Goal: Task Accomplishment & Management: Use online tool/utility

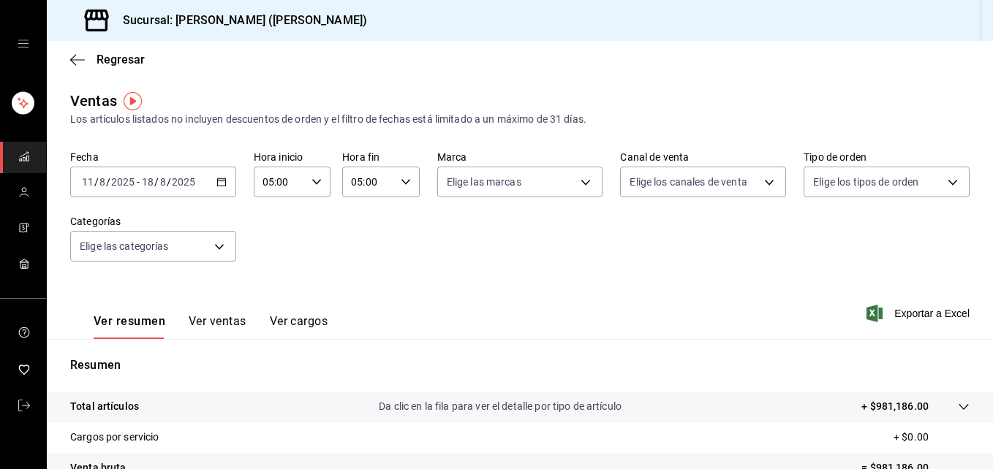
click at [490, 239] on div "Fecha [DATE] [DATE] - [DATE] [DATE] Hora inicio 05:00 Hora inicio Hora fin 05:0…" at bounding box center [519, 215] width 899 height 129
click at [219, 183] on icon "button" at bounding box center [221, 182] width 10 height 10
click at [710, 292] on div "Ver resumen Ver ventas Ver cargos Exportar a Excel" at bounding box center [520, 309] width 946 height 60
click at [216, 181] on icon "button" at bounding box center [221, 182] width 10 height 10
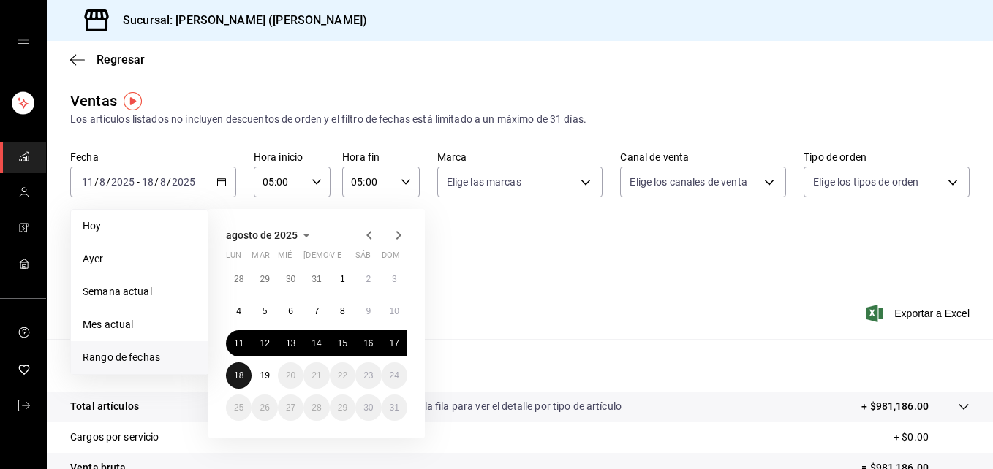
click at [232, 376] on button "18" at bounding box center [239, 376] width 26 height 26
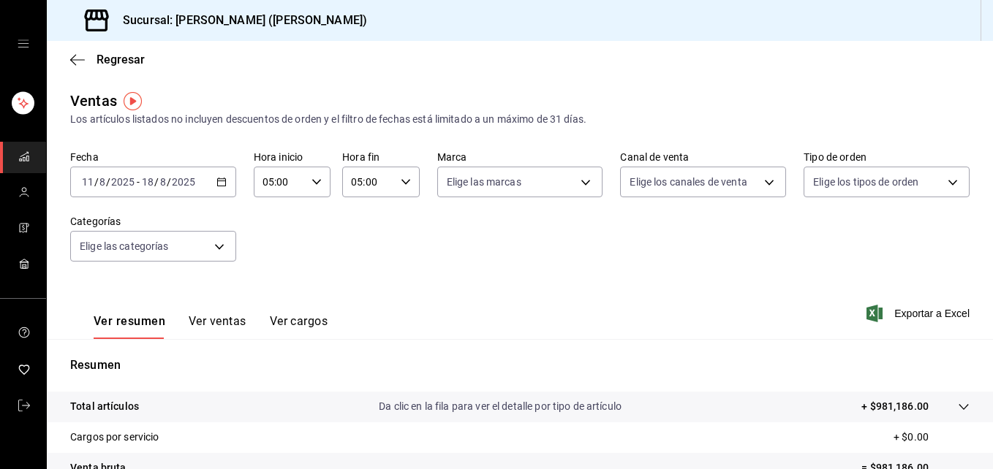
click at [548, 259] on div "Fecha [DATE] [DATE] - [DATE] [DATE] Hora inicio 05:00 Hora inicio Hora fin 05:0…" at bounding box center [519, 215] width 899 height 129
click at [222, 183] on icon "button" at bounding box center [221, 182] width 10 height 10
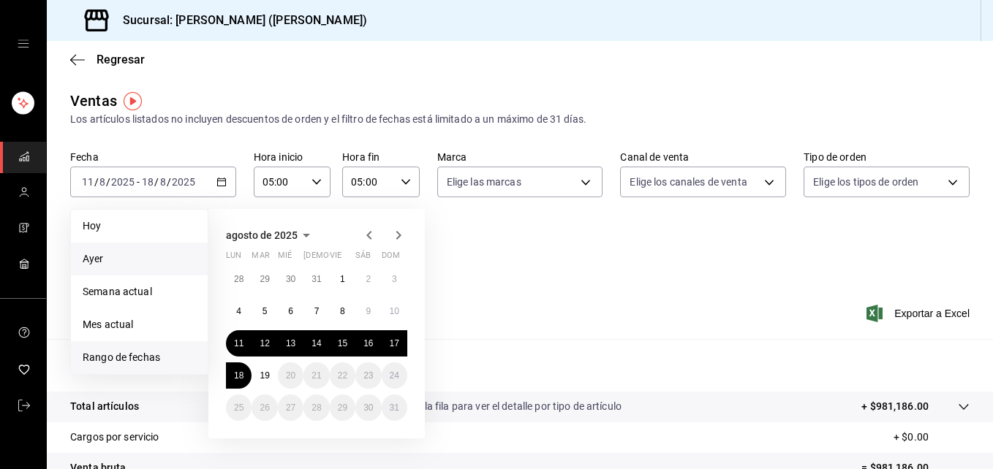
click at [132, 258] on span "Ayer" at bounding box center [139, 258] width 113 height 15
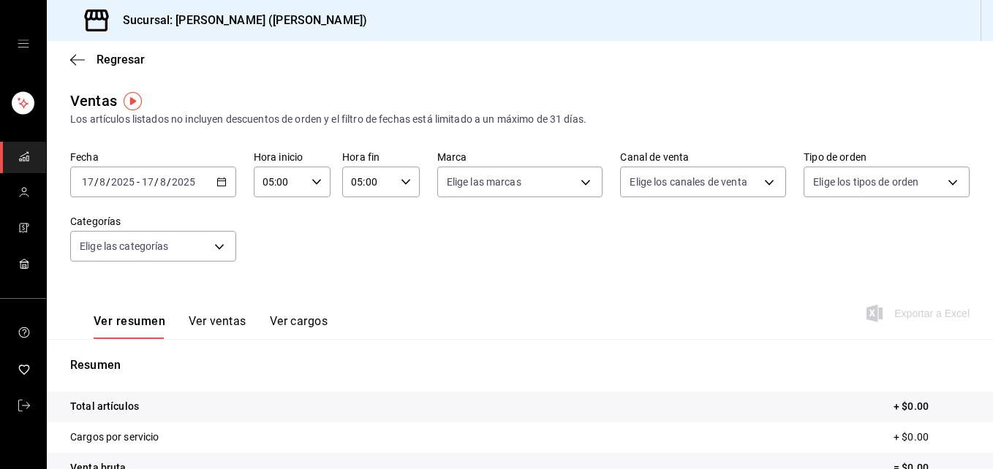
click at [216, 181] on icon "button" at bounding box center [221, 182] width 10 height 10
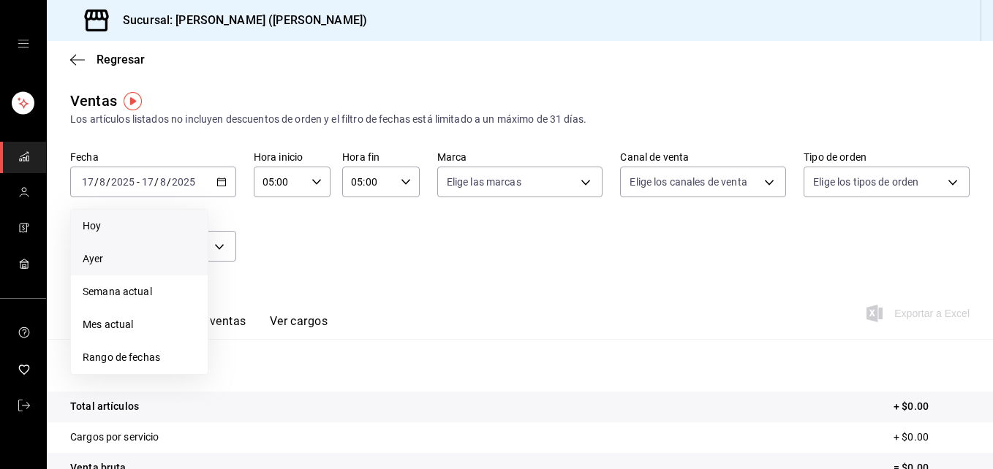
click at [151, 229] on span "Hoy" at bounding box center [139, 226] width 113 height 15
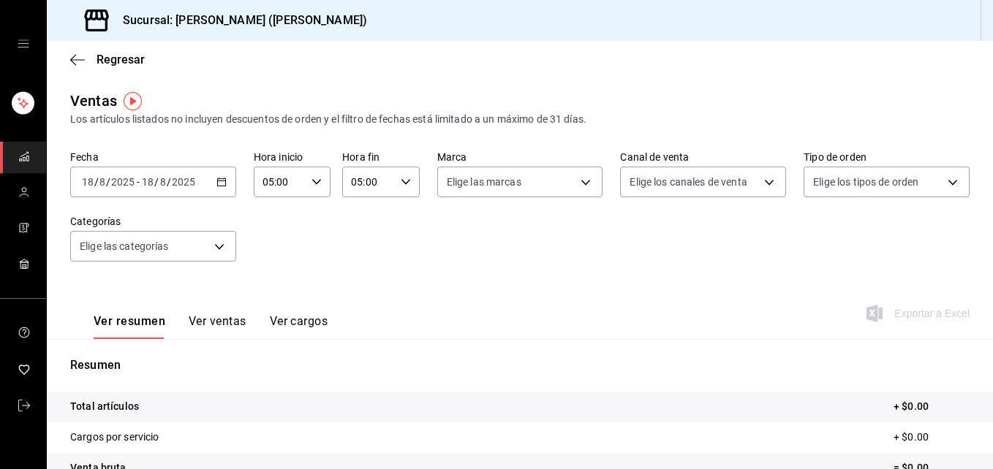
click at [313, 186] on icon "button" at bounding box center [316, 182] width 10 height 10
click at [388, 248] on div at bounding box center [496, 234] width 993 height 469
click at [401, 178] on icon "button" at bounding box center [406, 182] width 10 height 10
click at [352, 229] on button "05" at bounding box center [358, 219] width 32 height 29
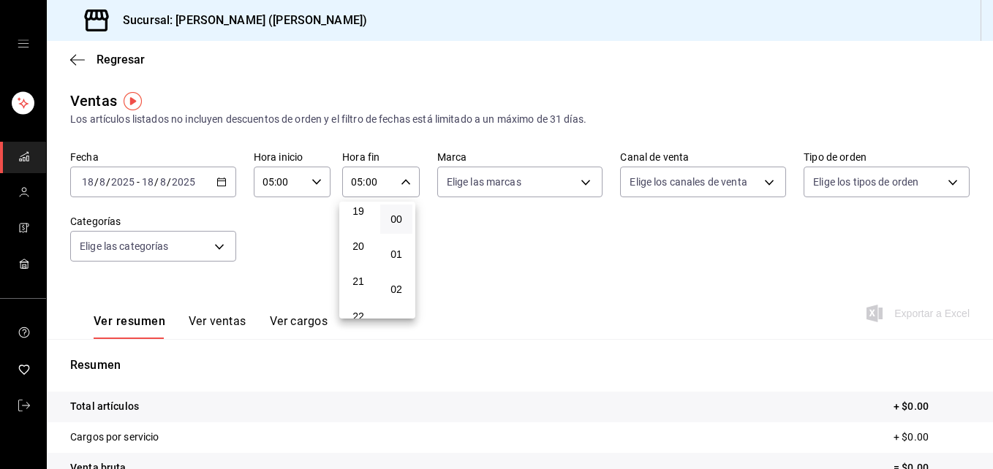
scroll to position [725, 0]
click at [357, 306] on span "23" at bounding box center [358, 301] width 15 height 12
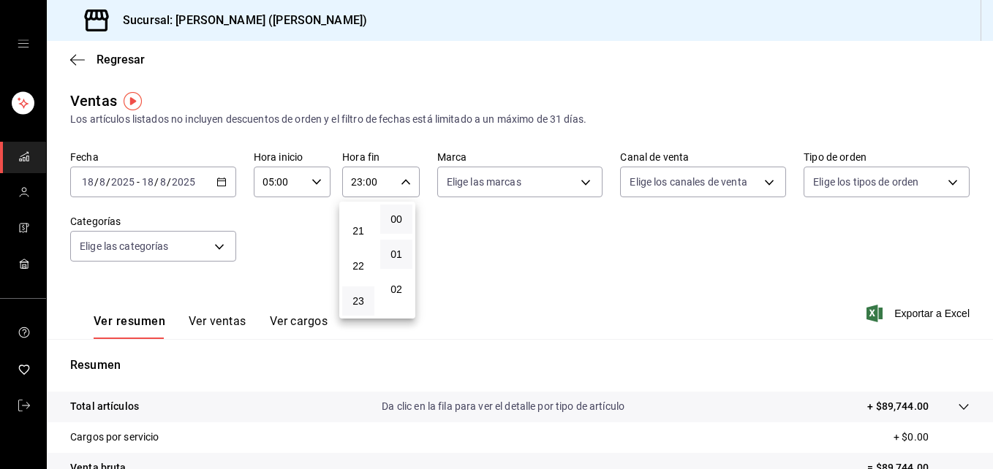
click at [395, 246] on button "01" at bounding box center [396, 254] width 32 height 29
type input "23:01"
click at [401, 295] on span "59" at bounding box center [396, 301] width 15 height 12
type input "23:59"
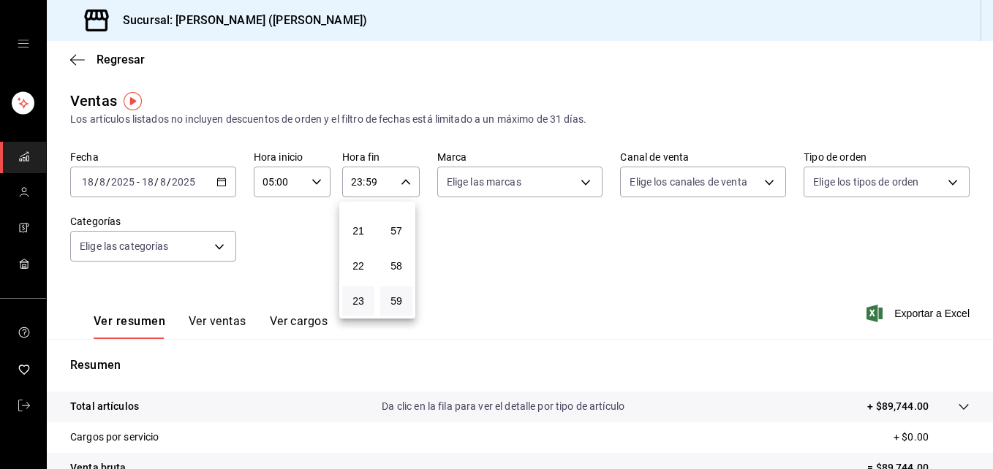
click at [577, 217] on div at bounding box center [496, 234] width 993 height 469
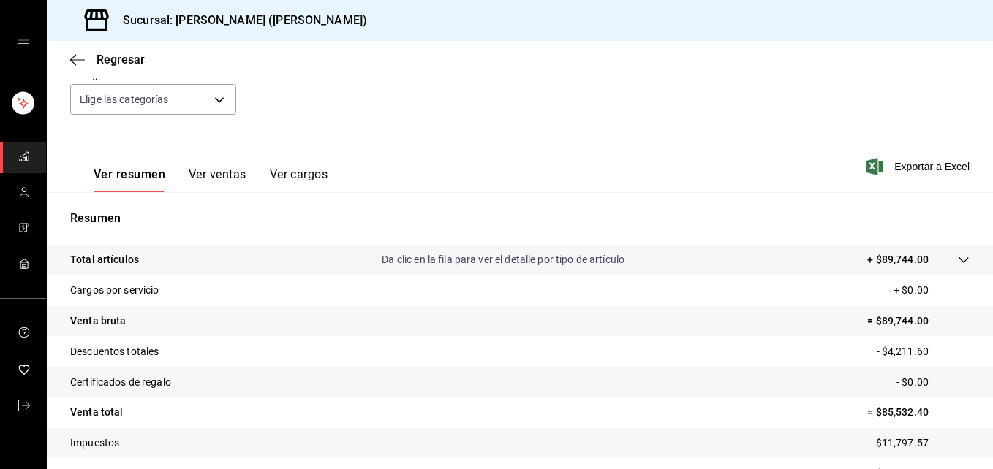
scroll to position [231, 0]
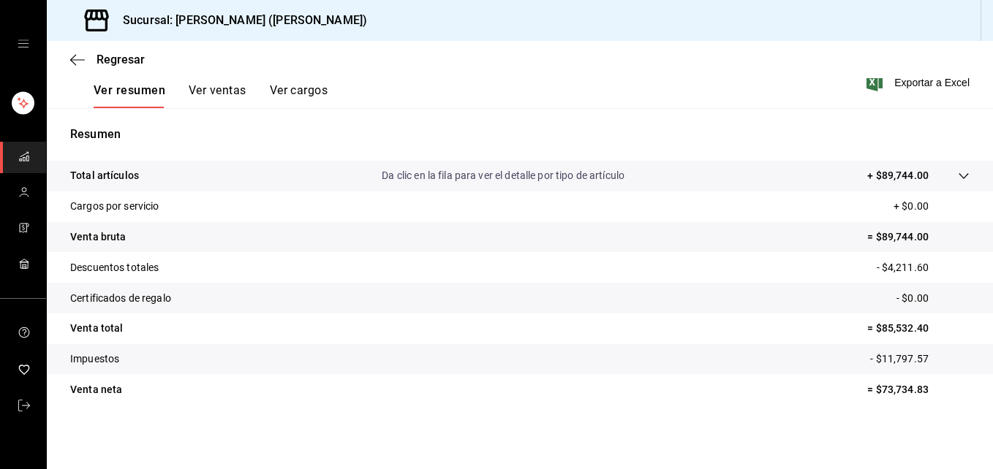
click at [232, 84] on button "Ver ventas" at bounding box center [218, 95] width 58 height 25
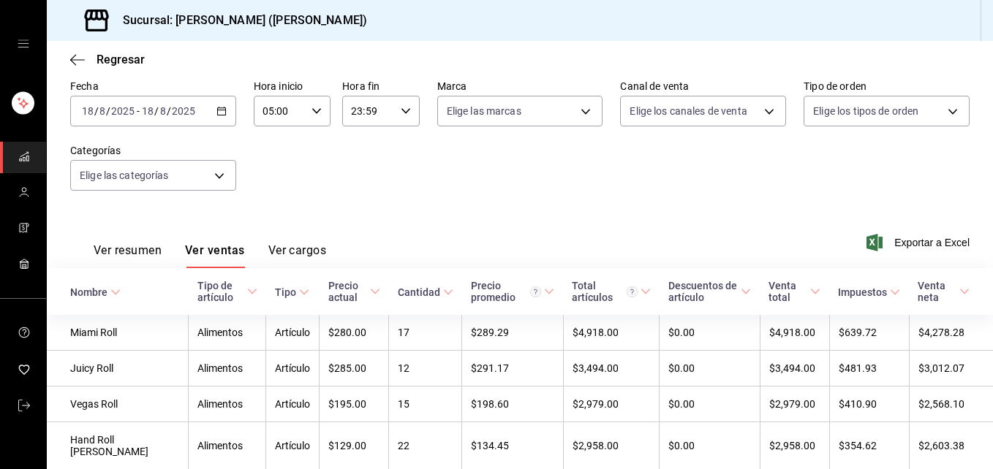
scroll to position [231, 0]
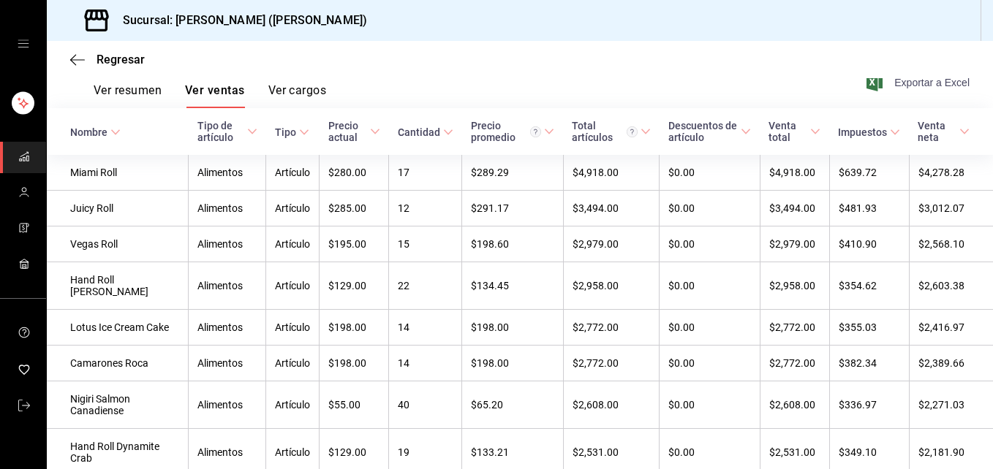
click at [896, 83] on span "Exportar a Excel" at bounding box center [919, 83] width 100 height 18
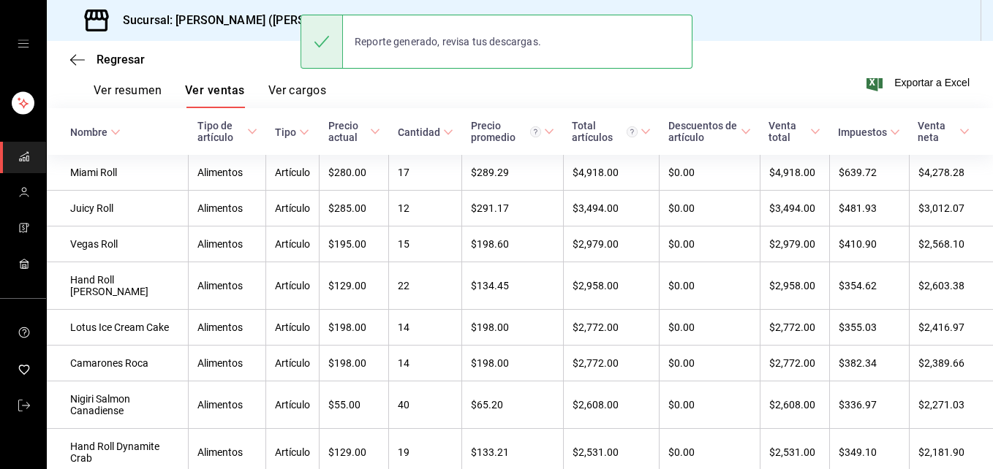
click at [73, 67] on div "Regresar" at bounding box center [520, 59] width 946 height 37
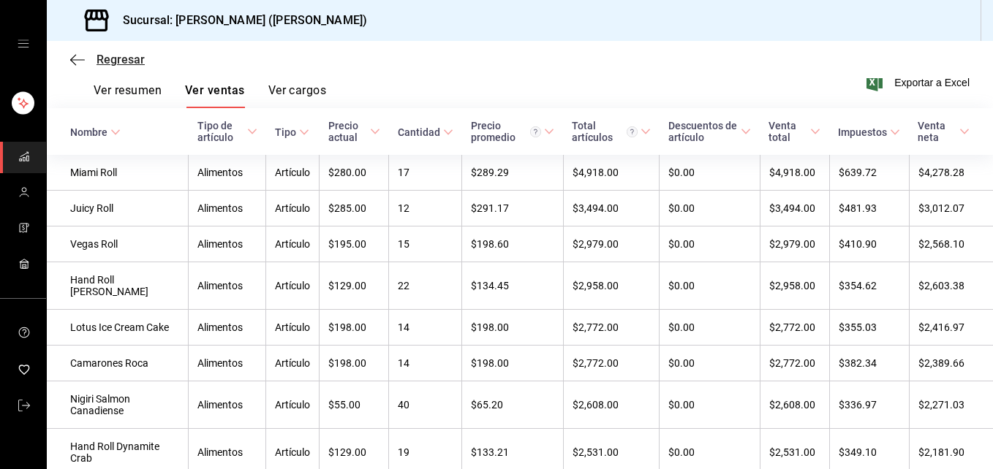
click at [76, 59] on icon "button" at bounding box center [77, 59] width 15 height 1
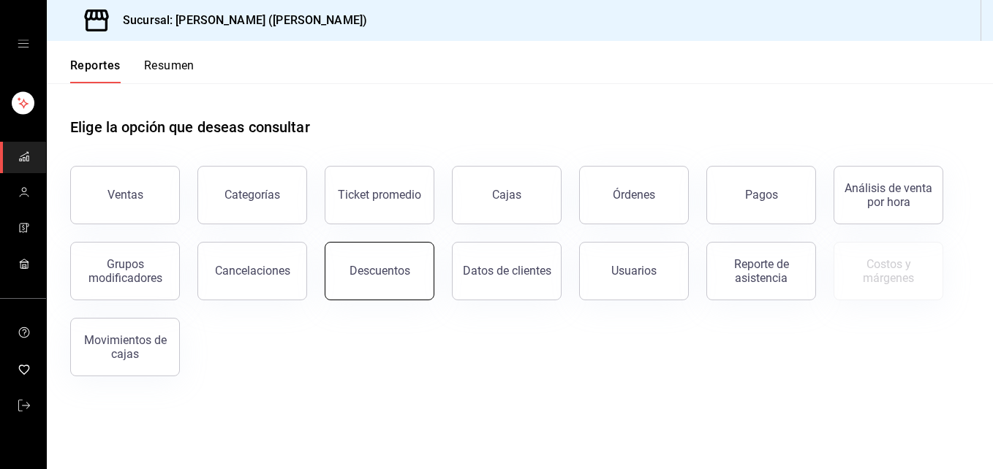
click at [372, 279] on button "Descuentos" at bounding box center [380, 271] width 110 height 58
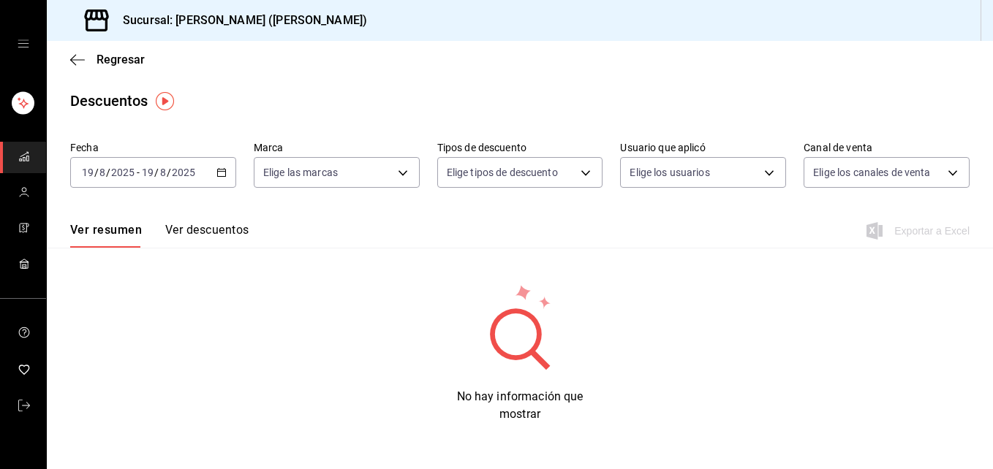
click at [218, 175] on icon "button" at bounding box center [221, 172] width 10 height 10
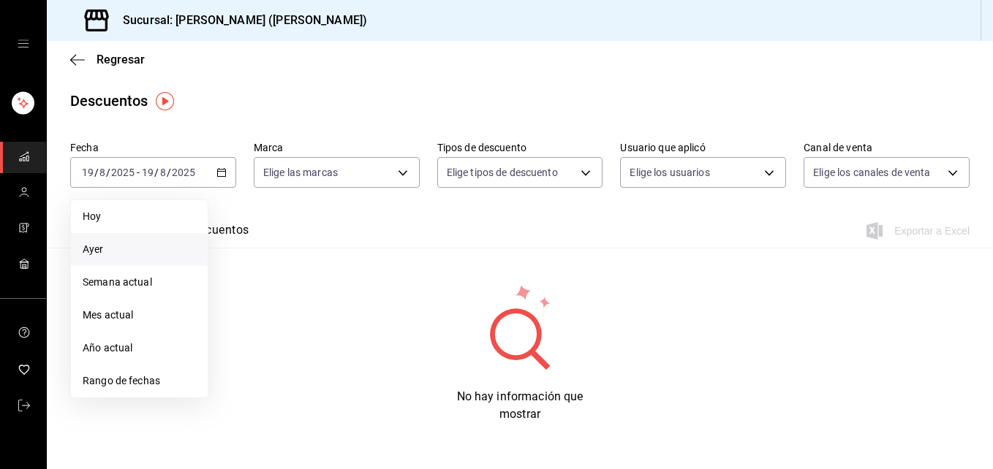
click at [132, 249] on span "Ayer" at bounding box center [139, 249] width 113 height 15
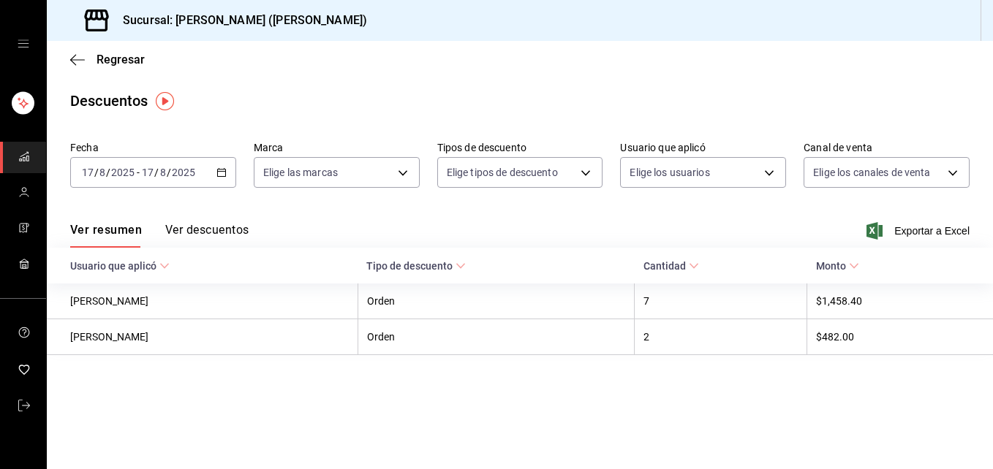
click at [220, 175] on icon "button" at bounding box center [221, 172] width 10 height 10
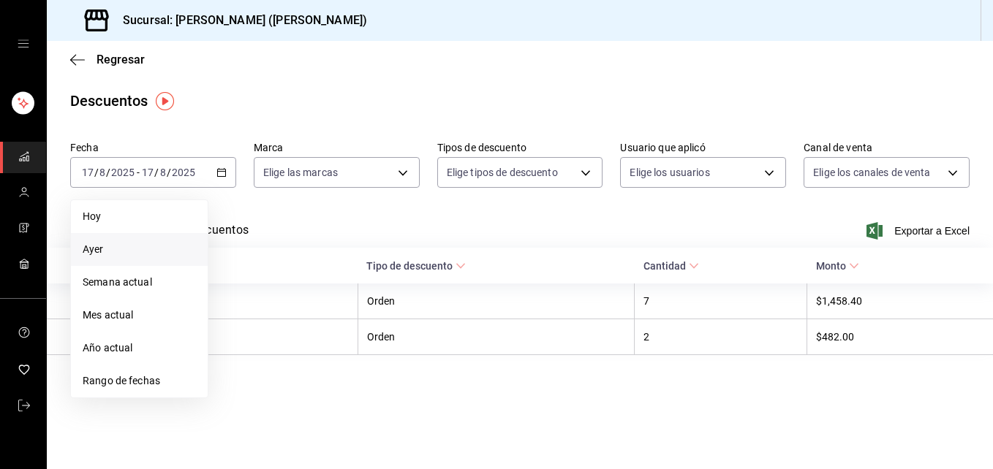
click at [159, 249] on span "Ayer" at bounding box center [139, 249] width 113 height 15
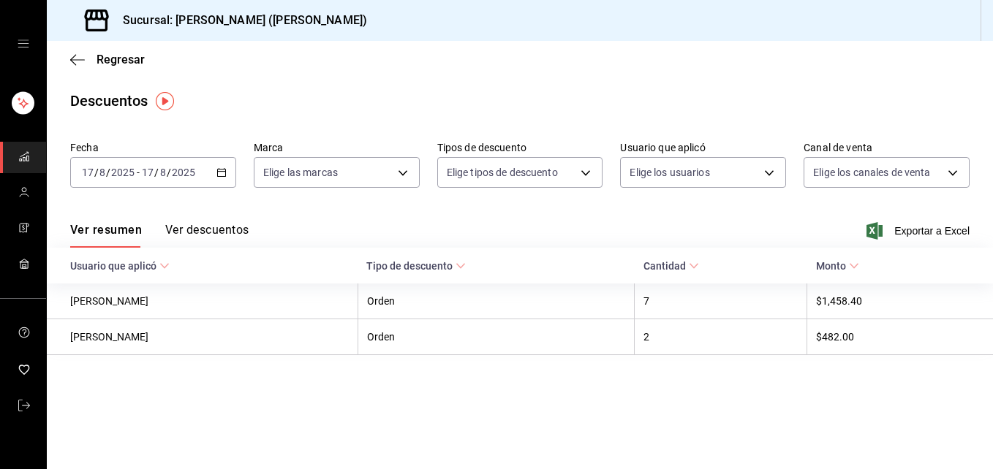
click at [217, 174] on \(Stroke\) "button" at bounding box center [221, 173] width 9 height 8
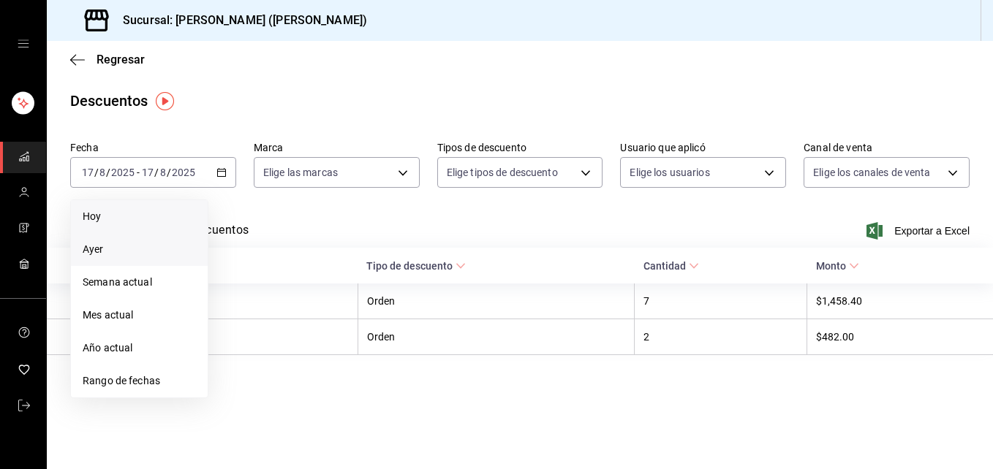
click at [157, 213] on span "Hoy" at bounding box center [139, 216] width 113 height 15
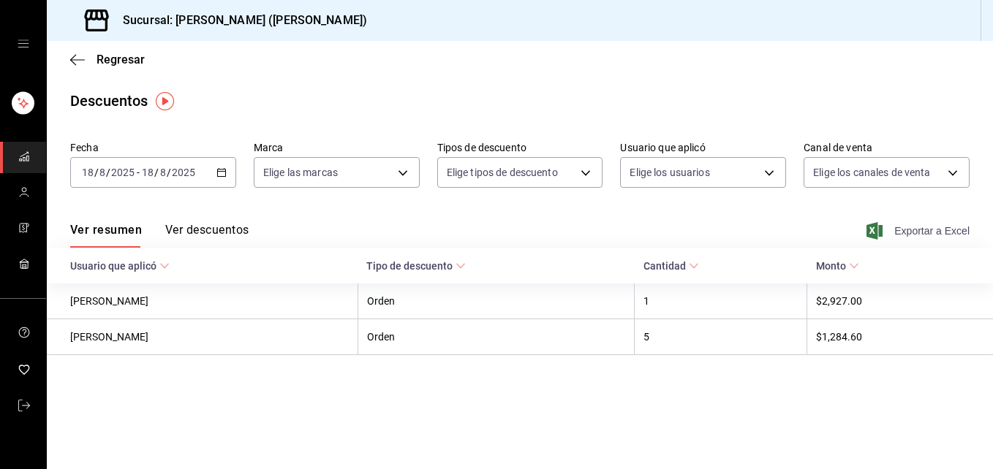
click at [940, 235] on span "Exportar a Excel" at bounding box center [919, 231] width 100 height 18
click at [73, 58] on icon "button" at bounding box center [77, 59] width 15 height 13
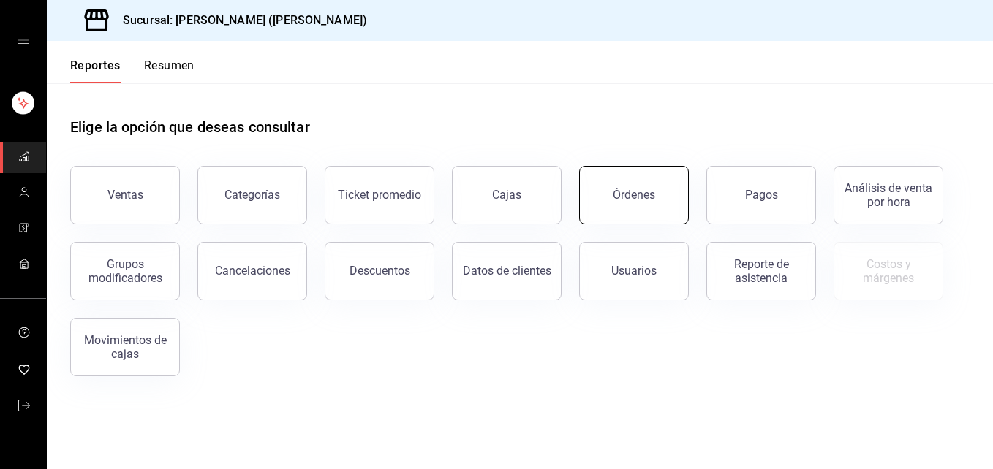
click at [635, 190] on div "Órdenes" at bounding box center [634, 195] width 42 height 14
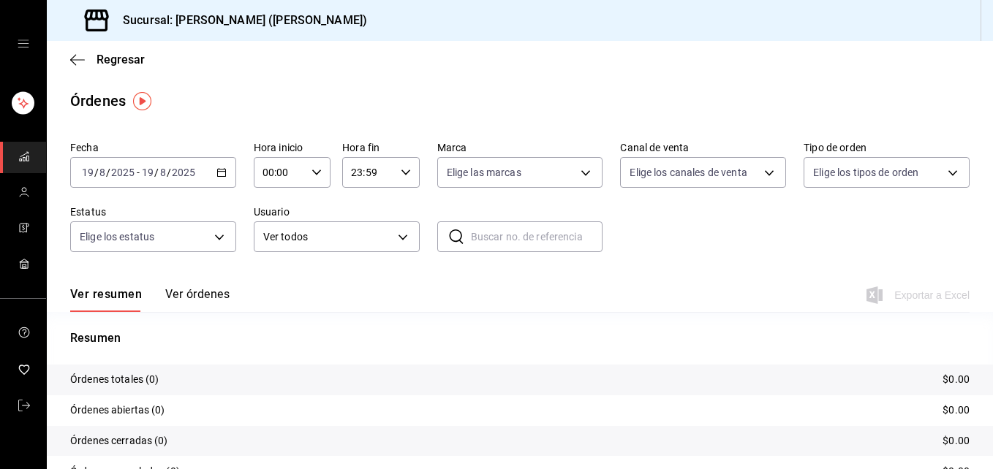
click at [217, 172] on \(Stroke\) "button" at bounding box center [221, 173] width 9 height 8
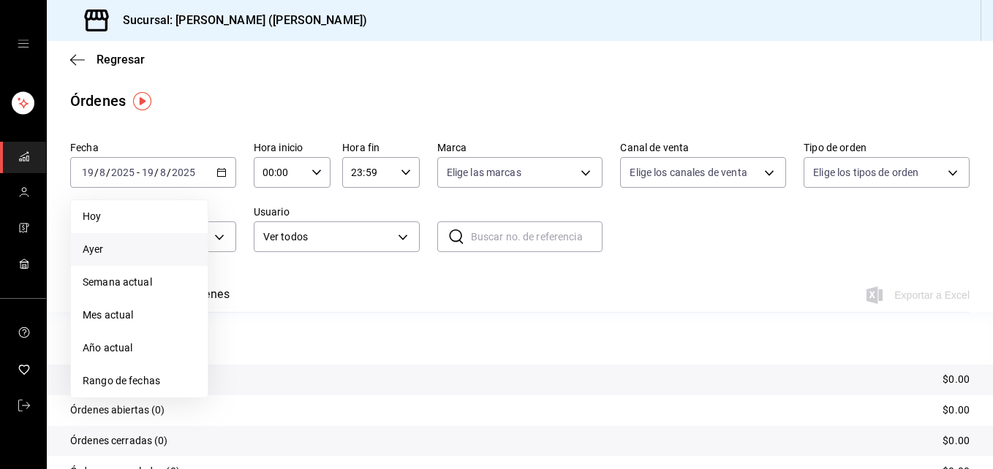
click at [177, 252] on span "Ayer" at bounding box center [139, 249] width 113 height 15
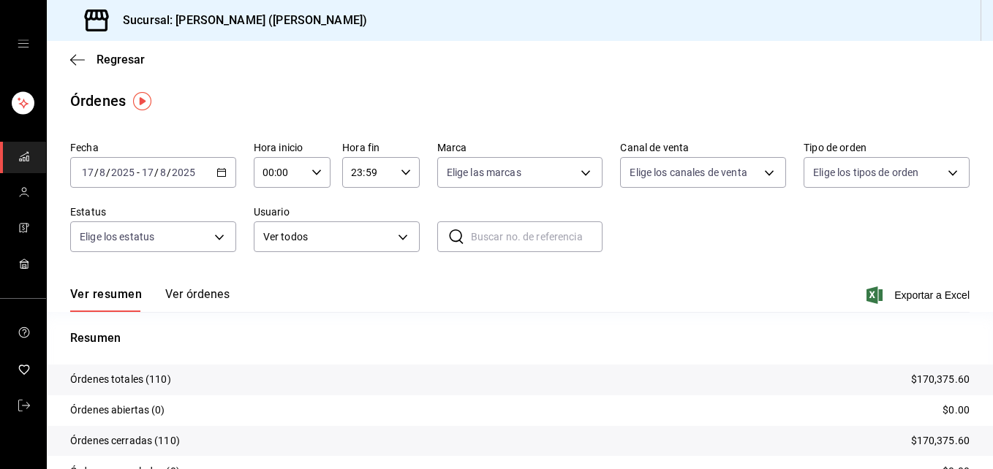
click at [314, 173] on icon "button" at bounding box center [316, 172] width 10 height 10
click at [273, 252] on button "01" at bounding box center [270, 244] width 32 height 29
type input "01:00"
click at [272, 228] on button "05" at bounding box center [270, 238] width 32 height 29
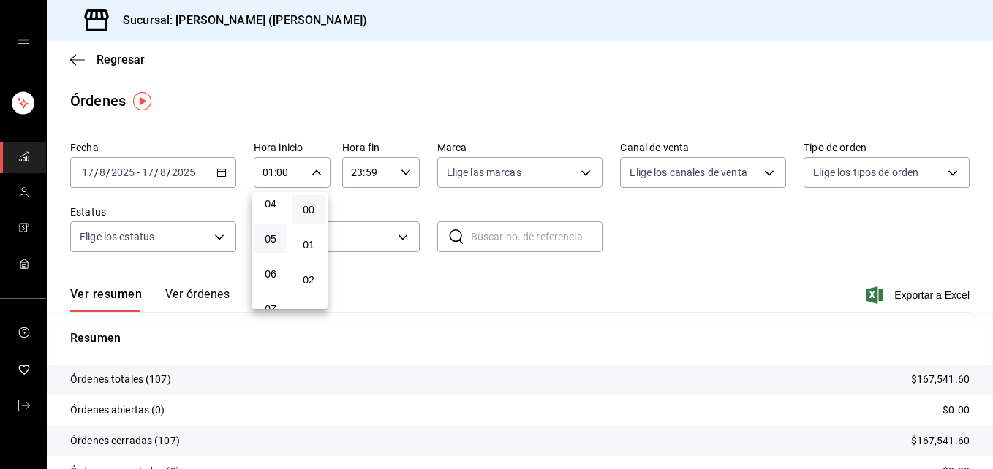
type input "05:00"
click at [678, 246] on div at bounding box center [496, 234] width 993 height 469
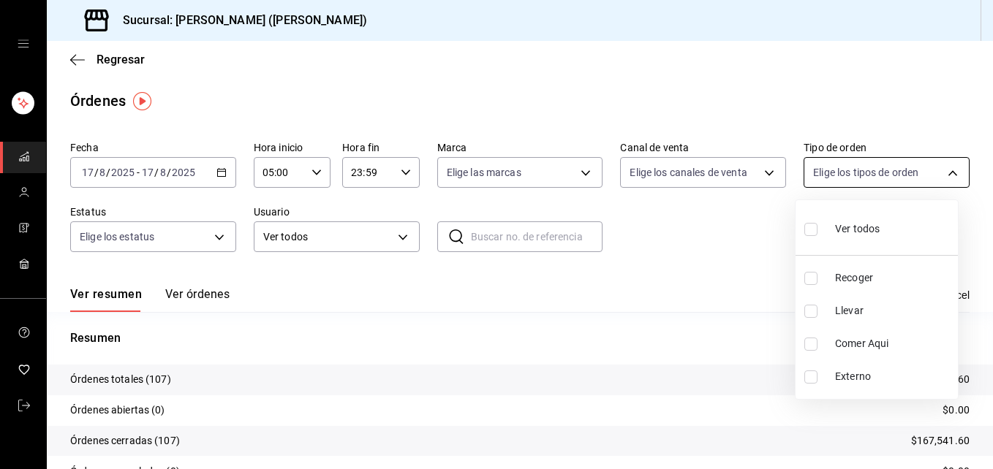
click at [940, 173] on body "Sucursal: [PERSON_NAME] ([PERSON_NAME]) Regresar Órdenes Fecha [DATE] [DATE] - …" at bounding box center [496, 234] width 993 height 469
click at [806, 315] on input "checkbox" at bounding box center [810, 311] width 13 height 13
checkbox input "true"
type input "d5ed7011-f835-4d0c-a8fc-5f0f01446209"
click at [886, 67] on div at bounding box center [496, 234] width 993 height 469
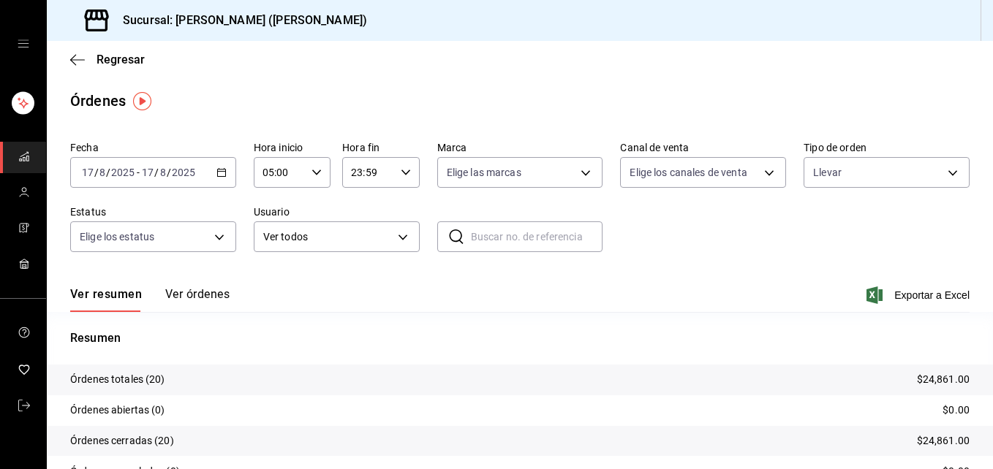
click at [223, 176] on \(Stroke\) "button" at bounding box center [221, 173] width 9 height 8
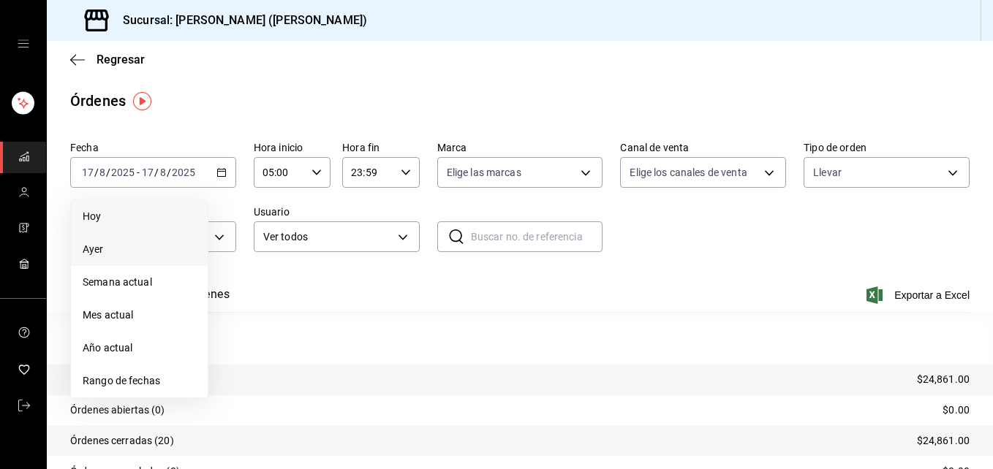
click at [183, 211] on span "Hoy" at bounding box center [139, 216] width 113 height 15
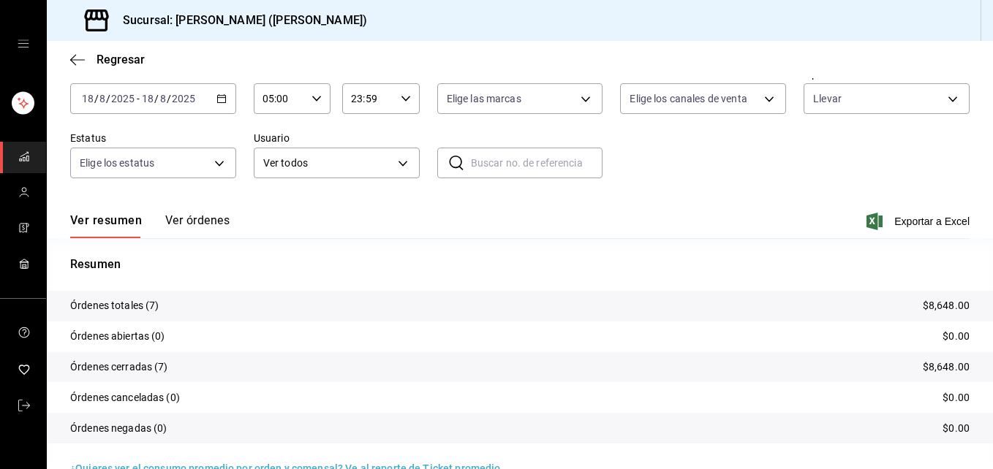
scroll to position [105, 0]
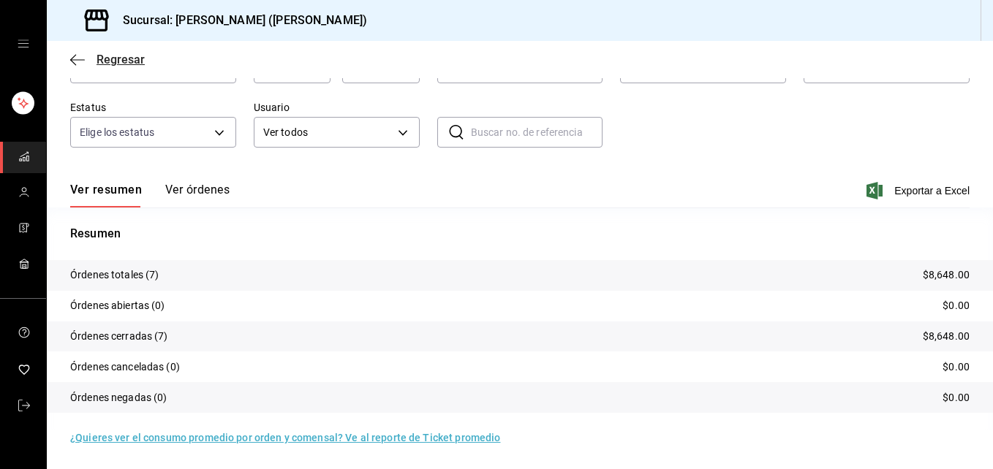
click at [75, 58] on icon "button" at bounding box center [77, 59] width 15 height 13
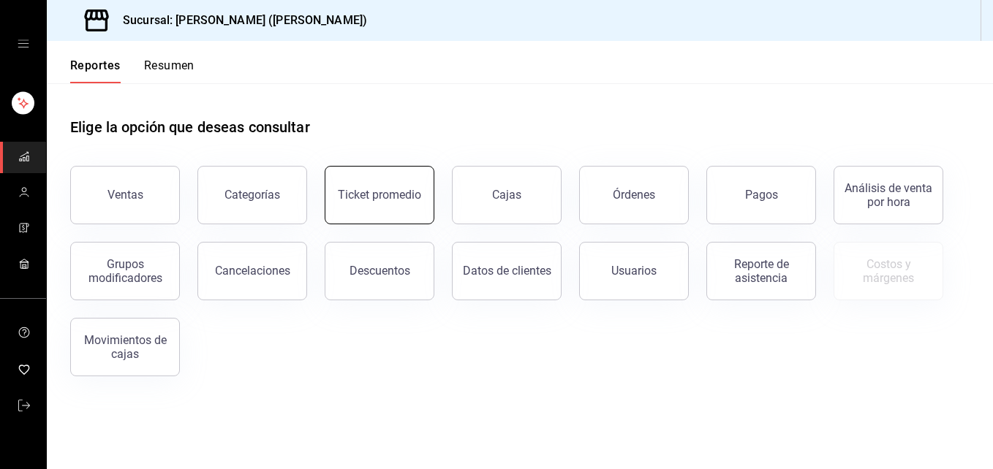
click at [397, 180] on button "Ticket promedio" at bounding box center [380, 195] width 110 height 58
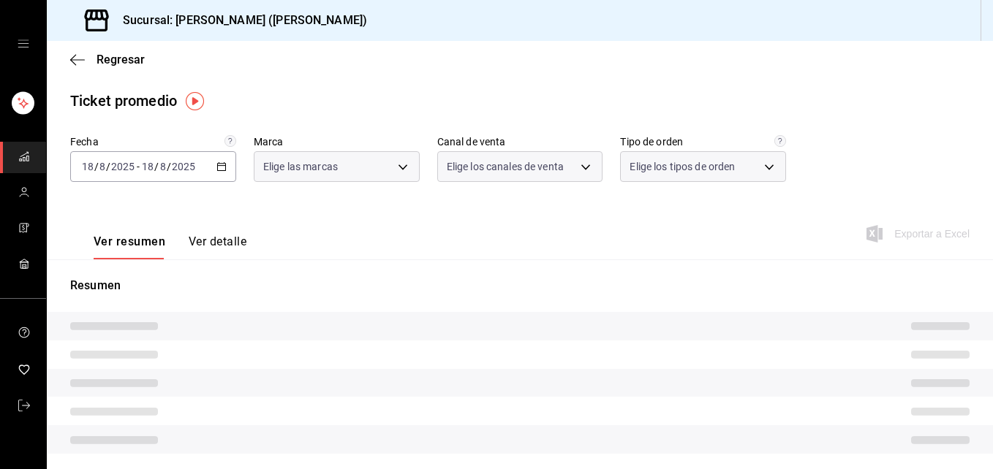
type input "3e284276-a834-4a39-bc59-2edda2d06158"
type input "PARROT,UBER_EATS,RAPPI,DIDI_FOOD,ONLINE"
type input "e22fa5c9-a89e-41b0-8860-3ae797de52dc,d5ed7011-f835-4d0c-a8fc-5f0f01446209,0cbc4…"
